Goal: Transaction & Acquisition: Purchase product/service

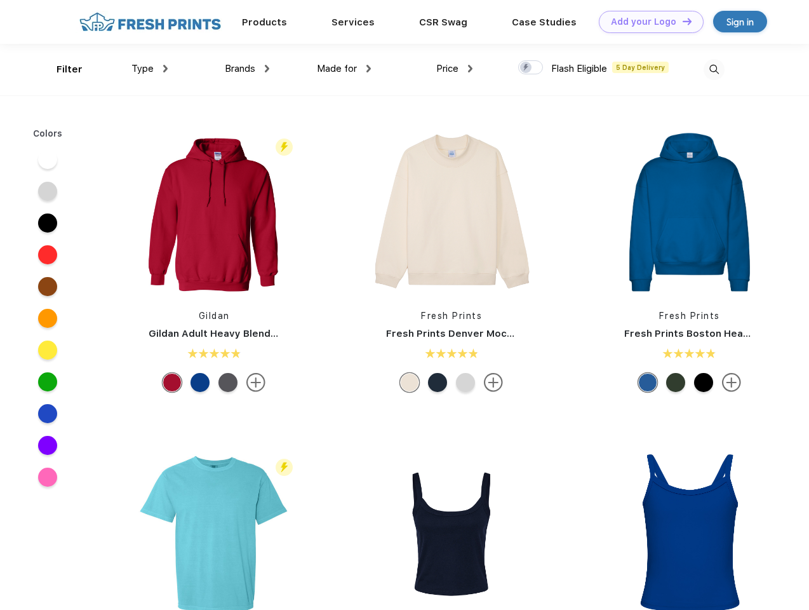
scroll to position [1, 0]
click at [647, 22] on link "Add your Logo Design Tool" at bounding box center [651, 22] width 105 height 22
click at [0, 0] on div "Design Tool" at bounding box center [0, 0] width 0 height 0
click at [682, 21] on link "Add your Logo Design Tool" at bounding box center [651, 22] width 105 height 22
click at [61, 69] on div "Filter" at bounding box center [70, 69] width 26 height 15
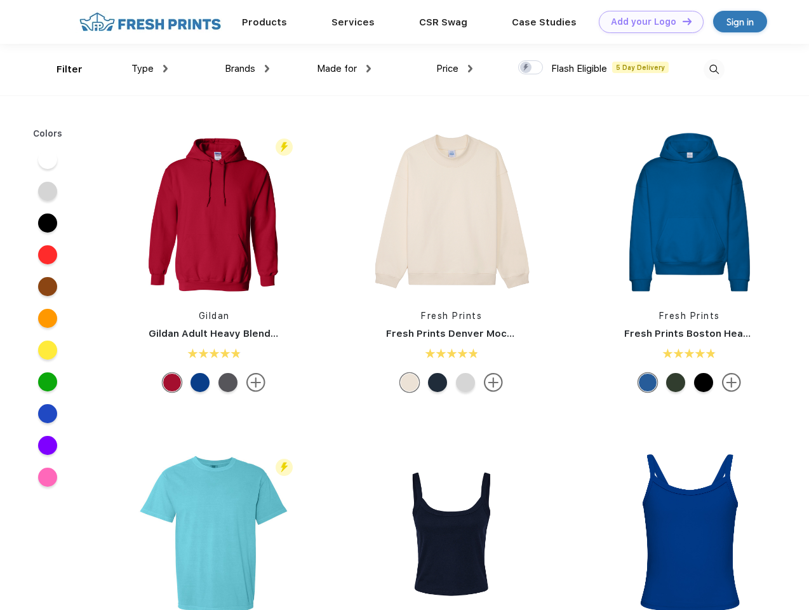
click at [150, 69] on span "Type" at bounding box center [143, 68] width 22 height 11
click at [247, 69] on span "Brands" at bounding box center [240, 68] width 30 height 11
click at [344, 69] on span "Made for" at bounding box center [337, 68] width 40 height 11
click at [455, 69] on span "Price" at bounding box center [447, 68] width 22 height 11
click at [531, 68] on div at bounding box center [530, 67] width 25 height 14
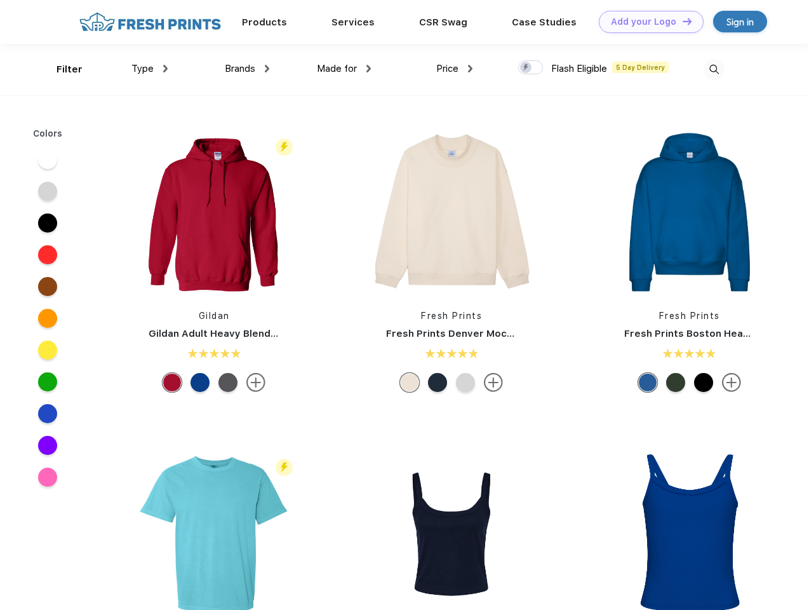
click at [527, 68] on input "checkbox" at bounding box center [522, 64] width 8 height 8
click at [714, 69] on img at bounding box center [714, 69] width 21 height 21
